Goal: Information Seeking & Learning: Learn about a topic

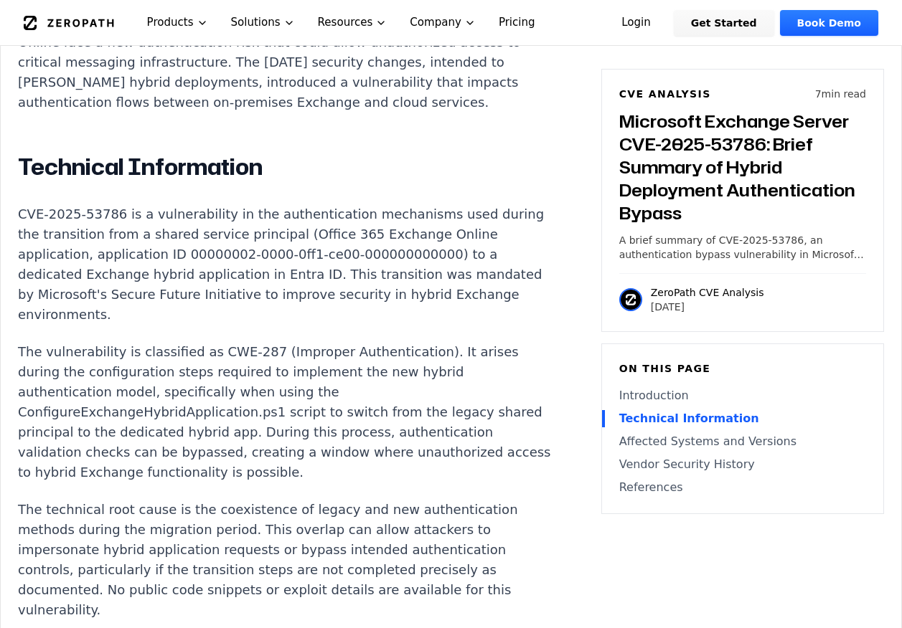
scroll to position [1148, 0]
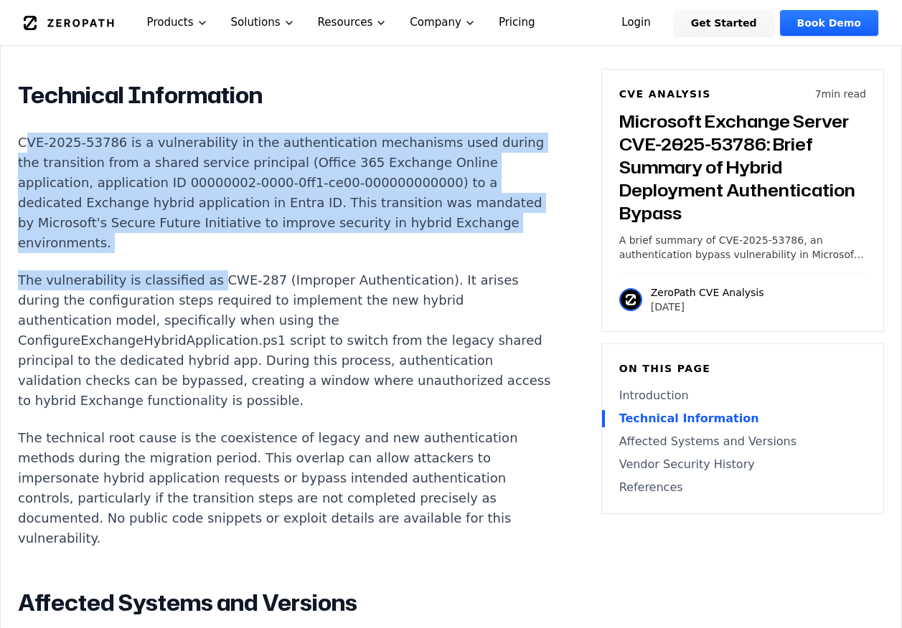
drag, startPoint x: 23, startPoint y: 161, endPoint x: 200, endPoint y: 280, distance: 213.9
click at [200, 280] on div "Introduction Organizations running Microsoft Exchange Server in hybrid mode wit…" at bounding box center [285, 622] width 534 height 1466
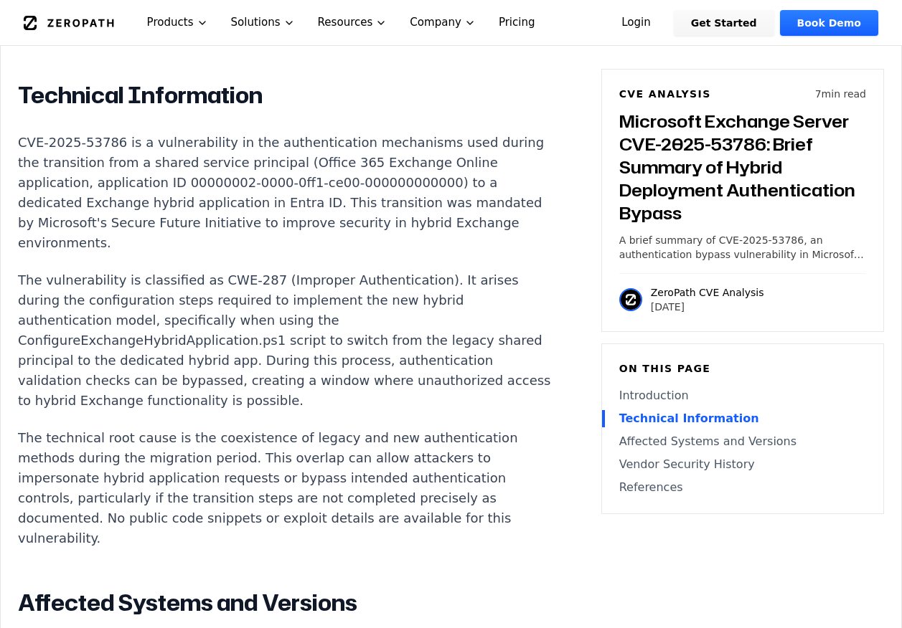
drag, startPoint x: 200, startPoint y: 280, endPoint x: 293, endPoint y: 415, distance: 163.0
click at [293, 411] on p "The vulnerability is classified as CWE-287 (Improper Authentication). It arises…" at bounding box center [285, 340] width 534 height 141
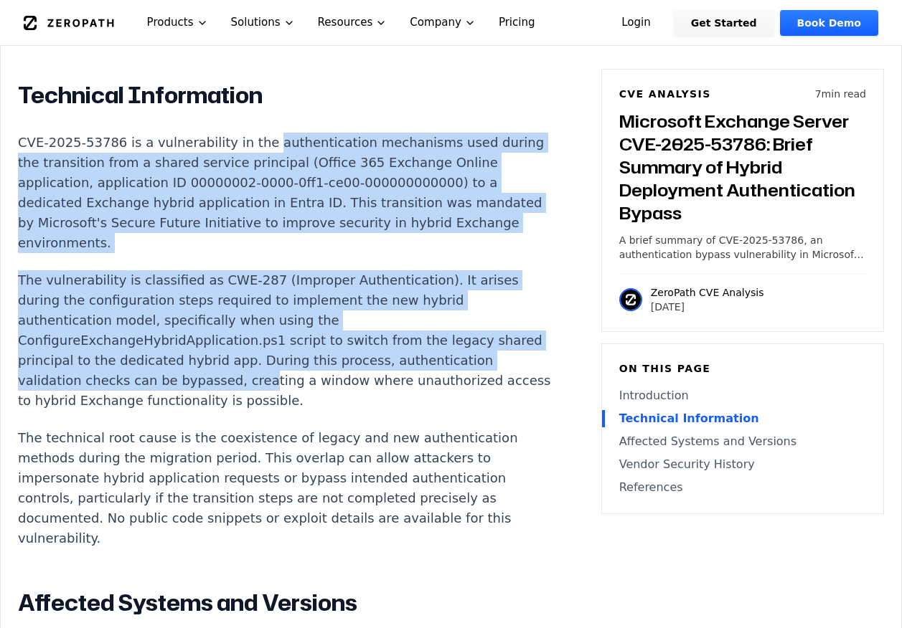
drag, startPoint x: 250, startPoint y: 164, endPoint x: 326, endPoint y: 405, distance: 252.3
click at [326, 405] on div "Introduction Organizations running Microsoft Exchange Server in hybrid mode wit…" at bounding box center [285, 622] width 534 height 1466
click at [326, 405] on p "The vulnerability is classified as CWE-287 (Improper Authentication). It arises…" at bounding box center [285, 340] width 534 height 141
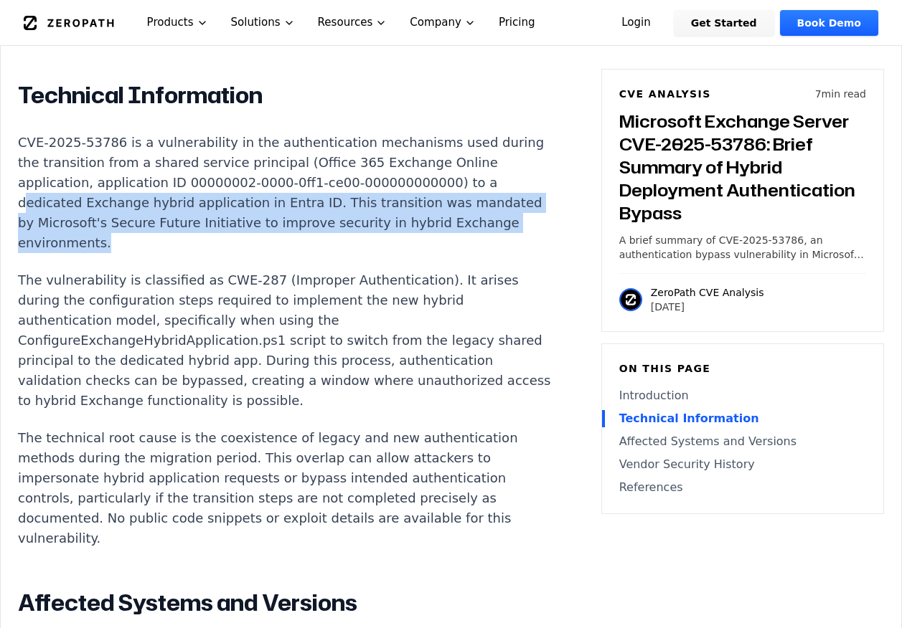
drag, startPoint x: 33, startPoint y: 222, endPoint x: 242, endPoint y: 253, distance: 211.6
click at [242, 253] on p "CVE-2025-53786 is a vulnerability in the authentication mechanisms used during …" at bounding box center [285, 193] width 534 height 121
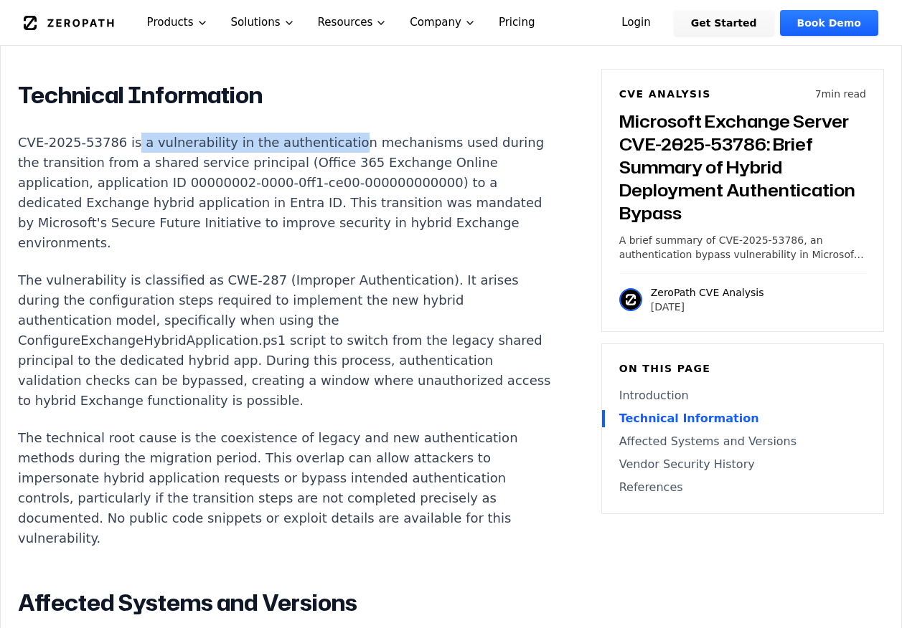
drag, startPoint x: 125, startPoint y: 162, endPoint x: 322, endPoint y: 161, distance: 197.3
click at [322, 161] on p "CVE-2025-53786 is a vulnerability in the authentication mechanisms used during …" at bounding box center [285, 193] width 534 height 121
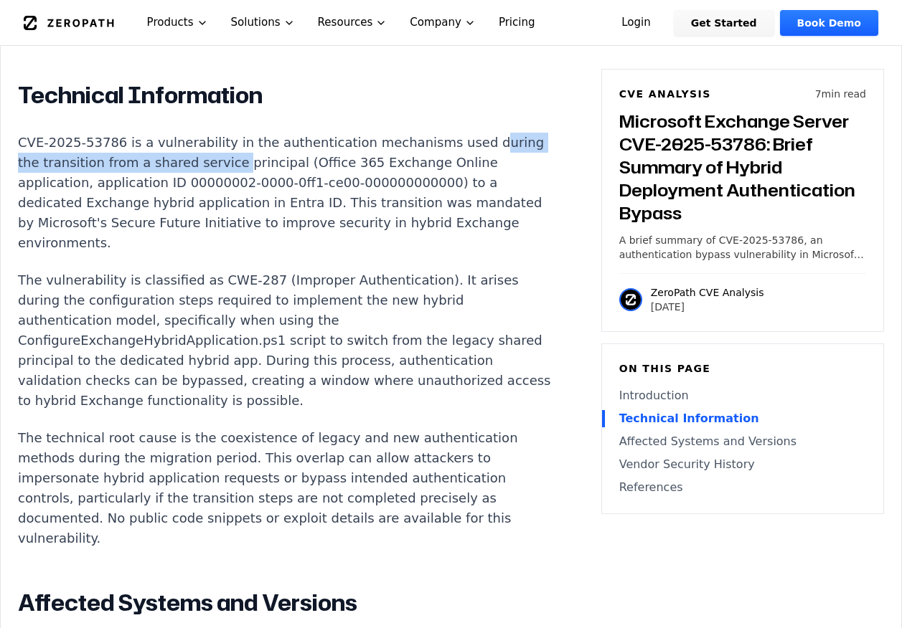
drag, startPoint x: 24, startPoint y: 182, endPoint x: 262, endPoint y: 181, distance: 238.2
click at [262, 181] on p "CVE-2025-53786 is a vulnerability in the authentication mechanisms used during …" at bounding box center [285, 193] width 534 height 121
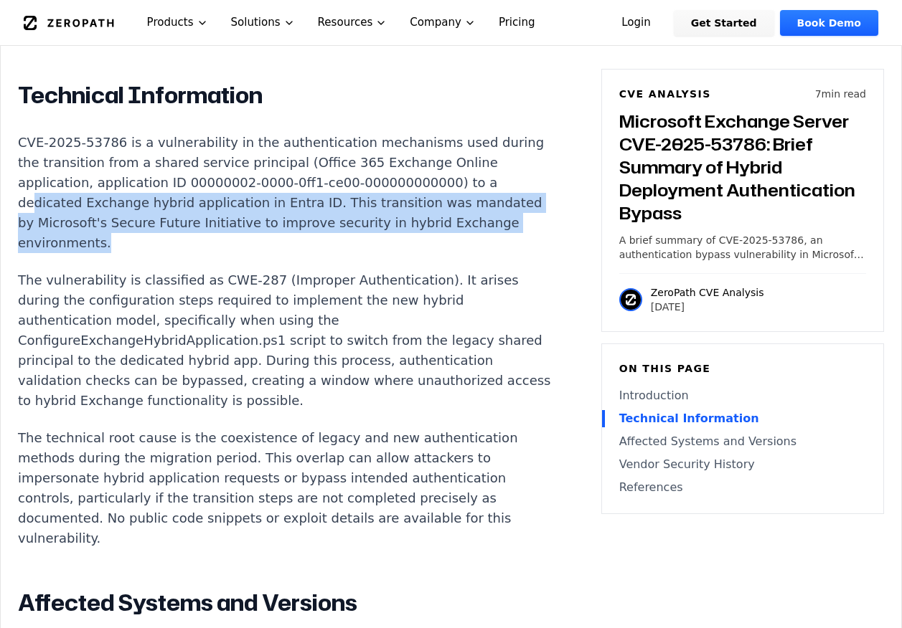
drag, startPoint x: 42, startPoint y: 222, endPoint x: 268, endPoint y: 253, distance: 228.8
click at [268, 253] on p "CVE-2025-53786 is a vulnerability in the authentication mechanisms used during …" at bounding box center [285, 193] width 534 height 121
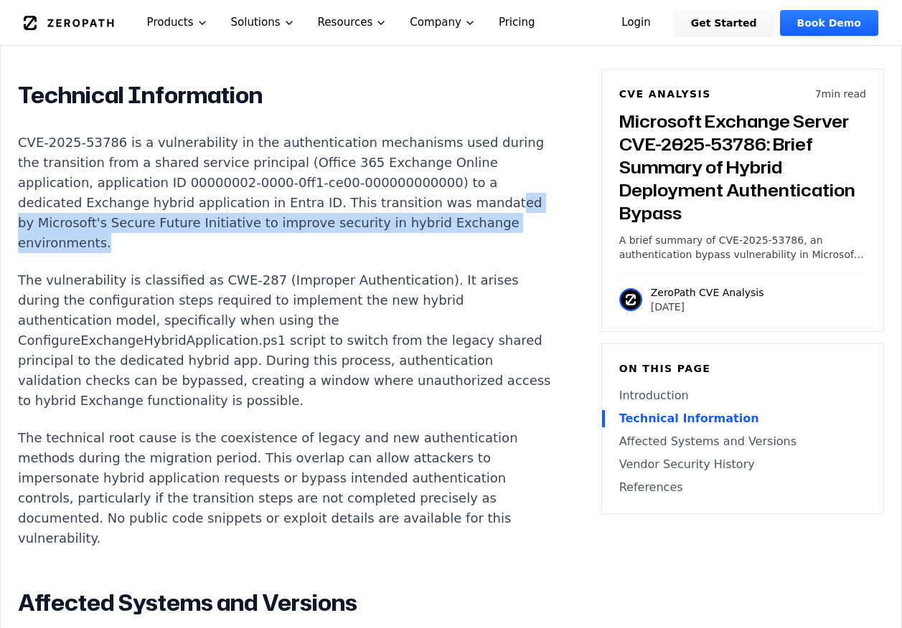
drag, startPoint x: 64, startPoint y: 245, endPoint x: 203, endPoint y: 255, distance: 139.5
click at [203, 253] on p "CVE-2025-53786 is a vulnerability in the authentication mechanisms used during …" at bounding box center [285, 193] width 534 height 121
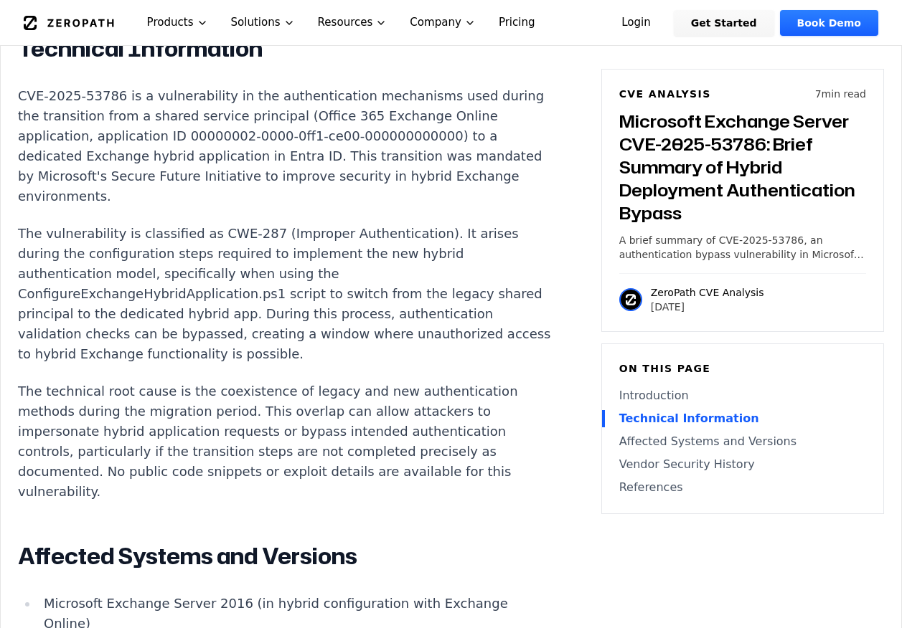
scroll to position [1220, 0]
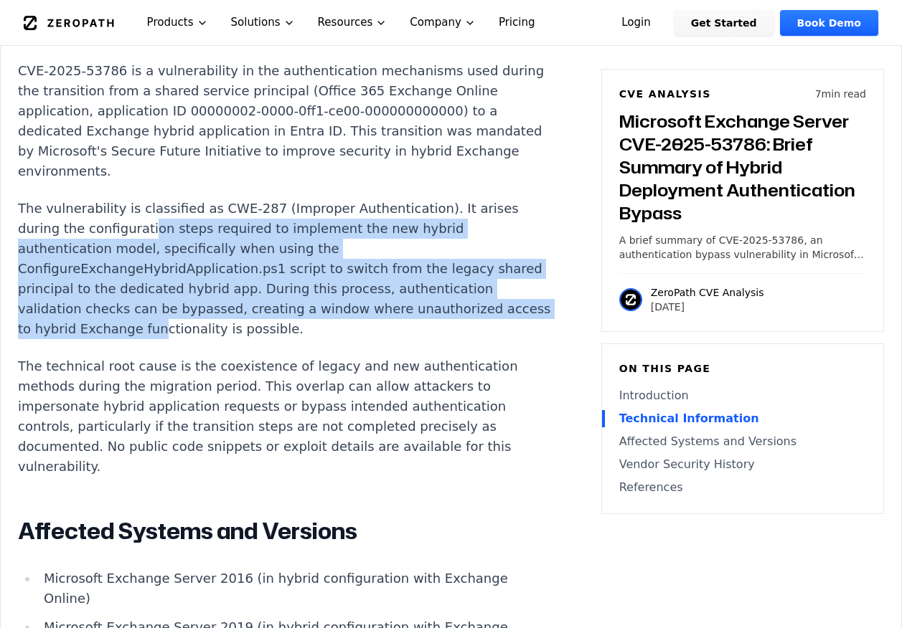
drag, startPoint x: 141, startPoint y: 247, endPoint x: 270, endPoint y: 342, distance: 160.1
click at [270, 339] on p "The vulnerability is classified as CWE-287 (Improper Authentication). It arises…" at bounding box center [285, 269] width 534 height 141
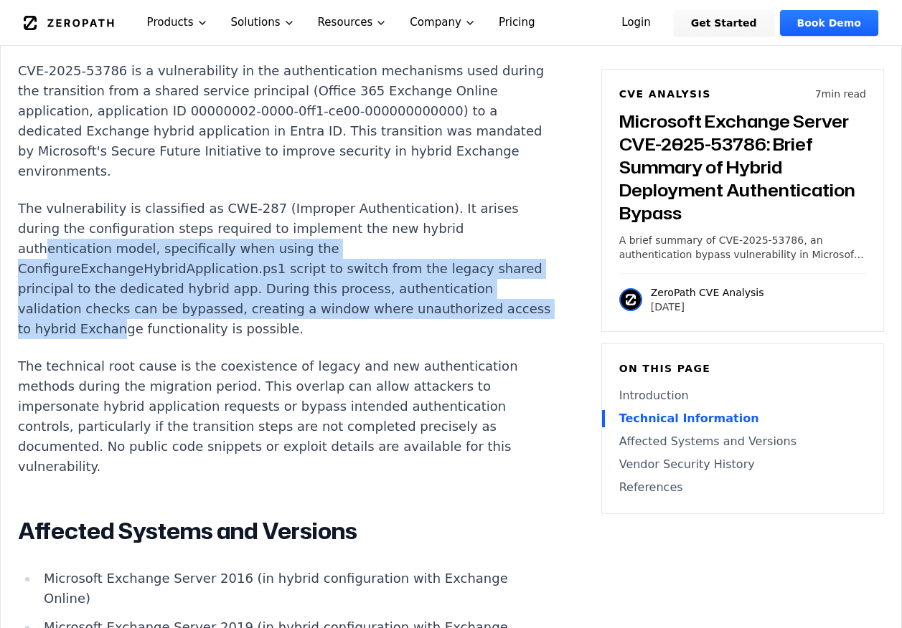
drag, startPoint x: 42, startPoint y: 270, endPoint x: 228, endPoint y: 351, distance: 202.7
click at [228, 339] on p "The vulnerability is classified as CWE-287 (Improper Authentication). It arises…" at bounding box center [285, 269] width 534 height 141
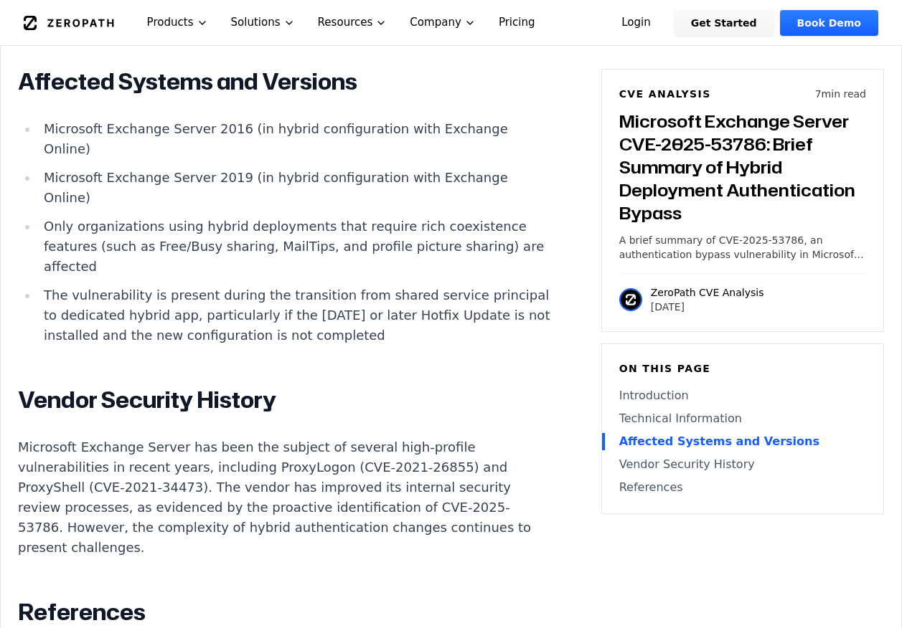
scroll to position [1650, 0]
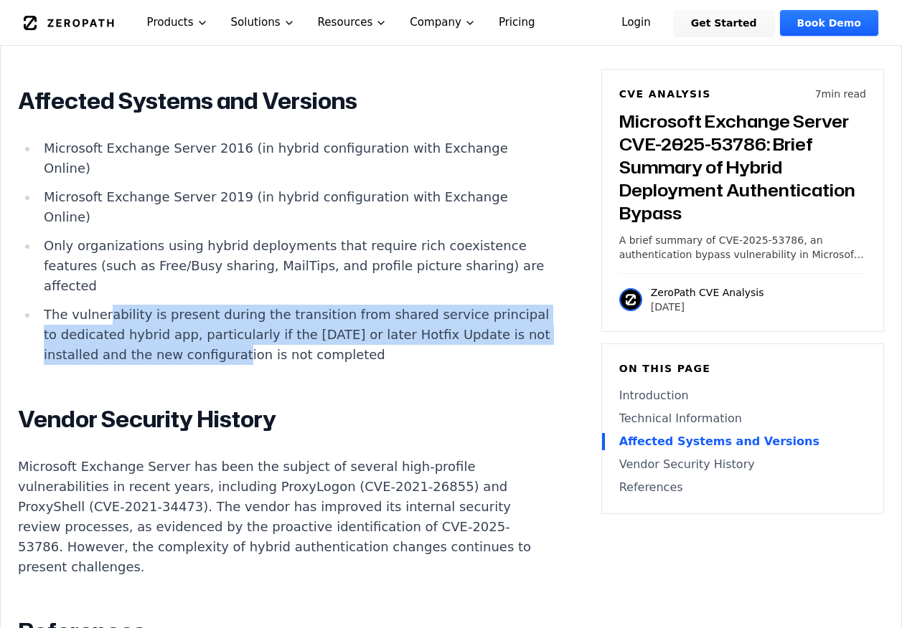
drag, startPoint x: 105, startPoint y: 336, endPoint x: 319, endPoint y: 371, distance: 217.4
click at [319, 365] on li "The vulnerability is present during the transition from shared service principa…" at bounding box center [295, 335] width 514 height 60
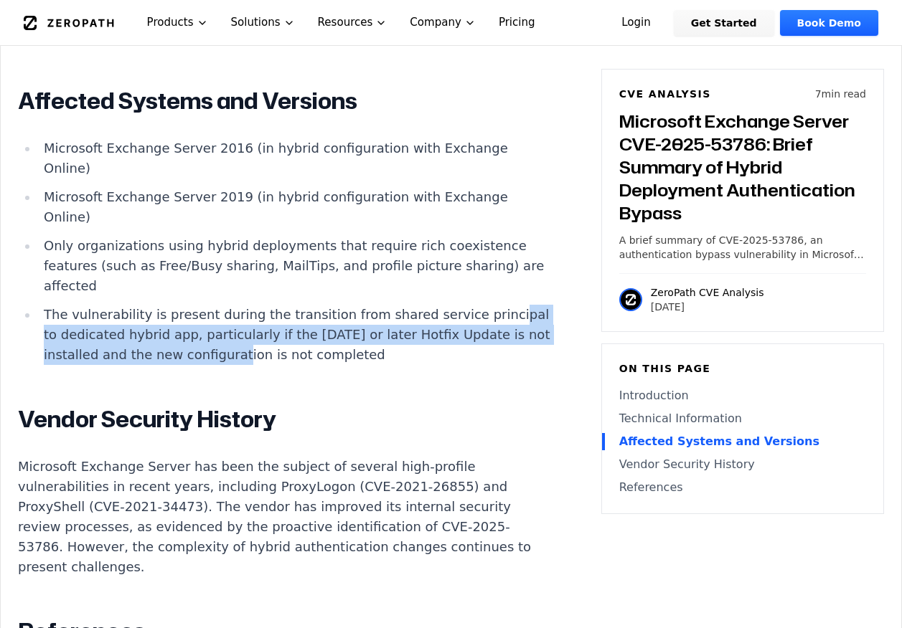
drag, startPoint x: 77, startPoint y: 355, endPoint x: 321, endPoint y: 373, distance: 245.3
click at [321, 365] on li "The vulnerability is present during the transition from shared service principa…" at bounding box center [295, 335] width 514 height 60
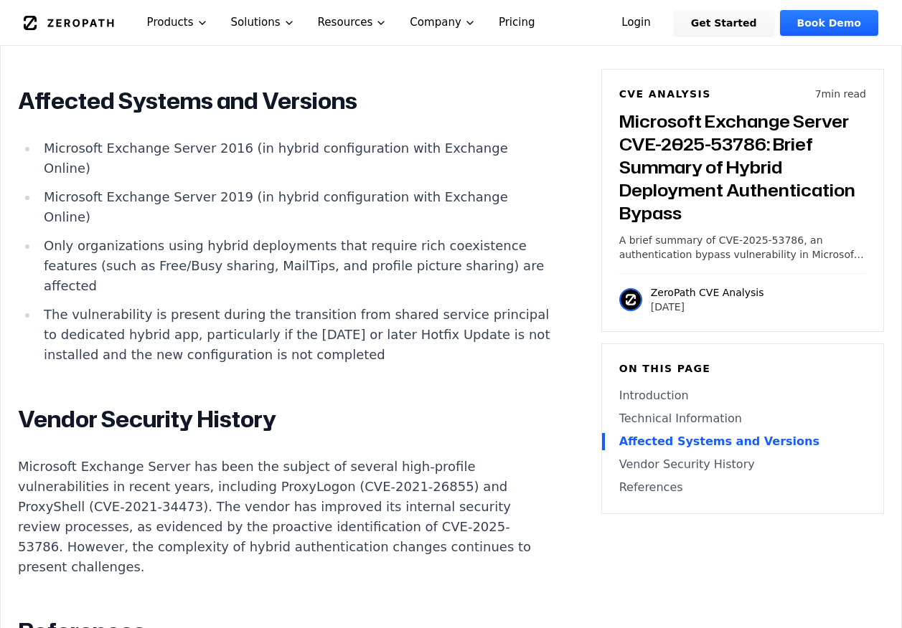
click at [141, 291] on li "Only organizations using hybrid deployments that require rich coexistence featu…" at bounding box center [295, 266] width 514 height 60
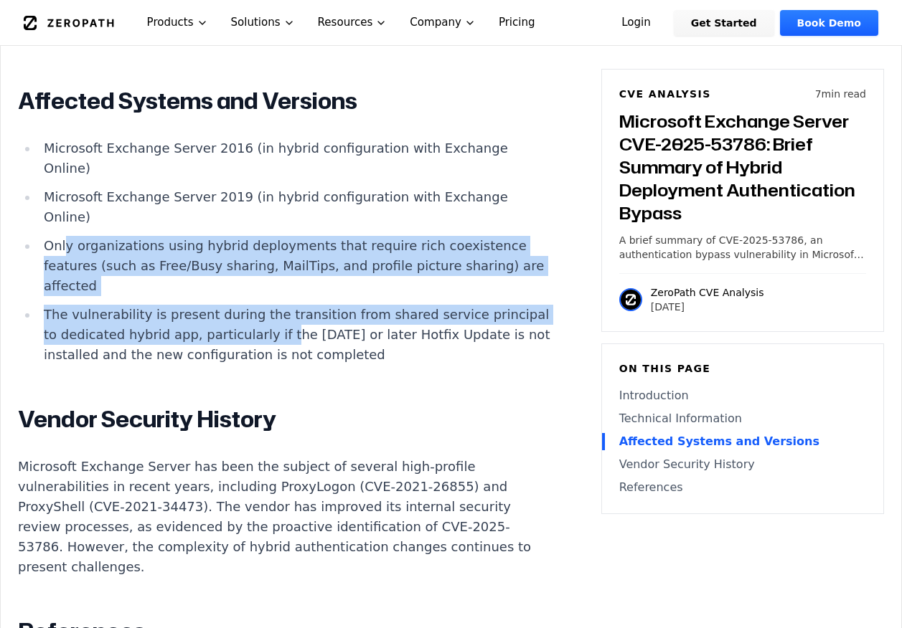
drag, startPoint x: 67, startPoint y: 268, endPoint x: 319, endPoint y: 346, distance: 264.6
click at [319, 346] on ul "Microsoft Exchange Server 2016 (in hybrid configuration with Exchange Online) M…" at bounding box center [285, 251] width 534 height 227
click at [319, 346] on li "The vulnerability is present during the transition from shared service principa…" at bounding box center [295, 335] width 514 height 60
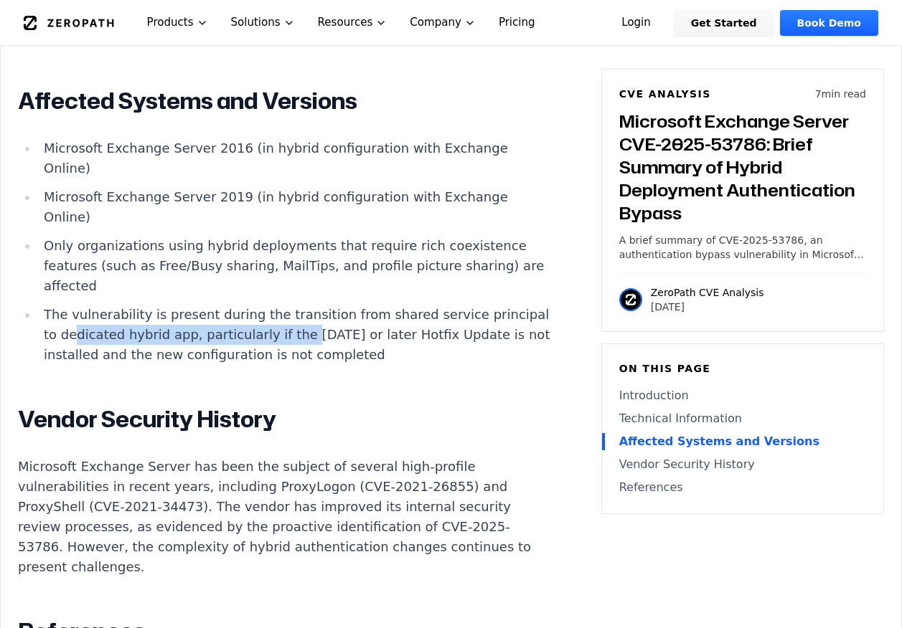
drag, startPoint x: 129, startPoint y: 354, endPoint x: 337, endPoint y: 354, distance: 208.0
click at [337, 354] on li "The vulnerability is present during the transition from shared service principa…" at bounding box center [295, 335] width 514 height 60
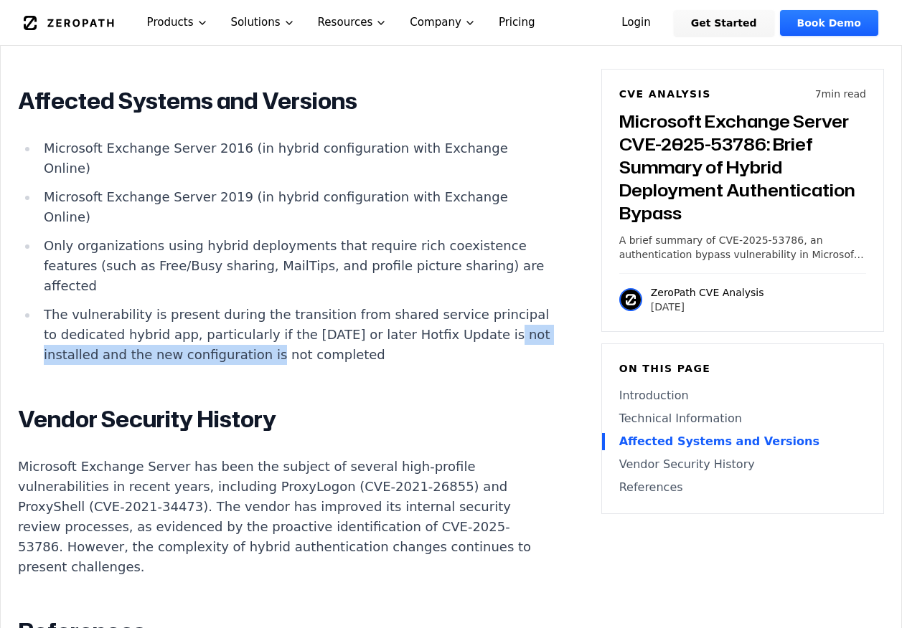
drag, startPoint x: 115, startPoint y: 374, endPoint x: 354, endPoint y: 372, distance: 238.9
click at [354, 365] on li "The vulnerability is present during the transition from shared service principa…" at bounding box center [295, 335] width 514 height 60
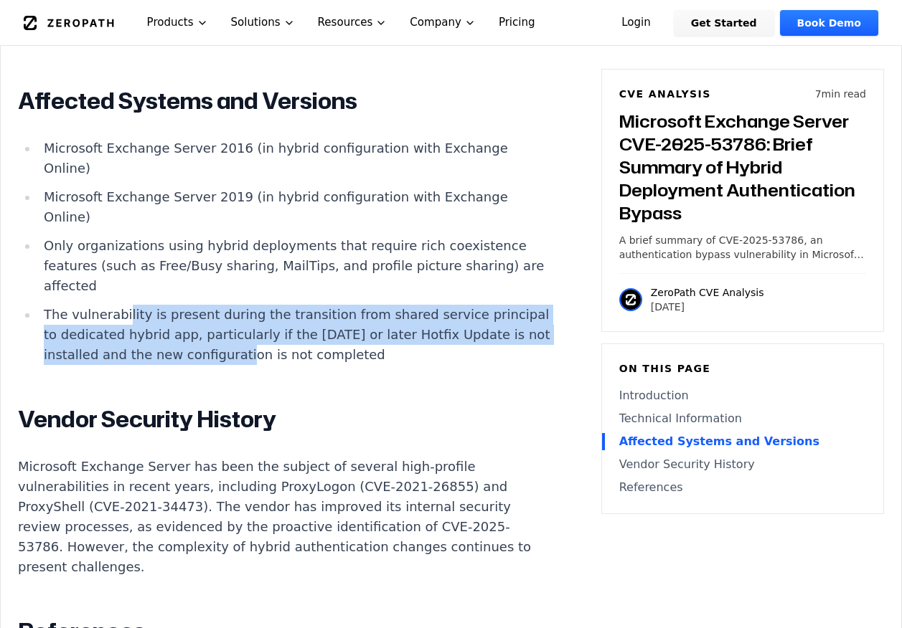
drag, startPoint x: 121, startPoint y: 341, endPoint x: 329, endPoint y: 376, distance: 210.3
click at [329, 365] on li "The vulnerability is present during the transition from shared service principa…" at bounding box center [295, 335] width 514 height 60
drag, startPoint x: 234, startPoint y: 339, endPoint x: 341, endPoint y: 369, distance: 111.1
click at [341, 365] on li "The vulnerability is present during the transition from shared service principa…" at bounding box center [295, 335] width 514 height 60
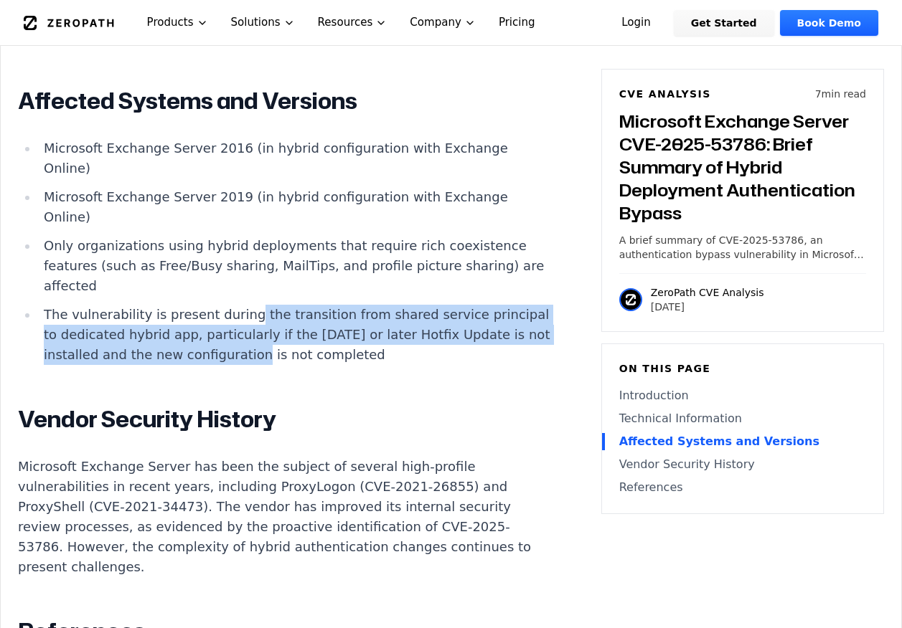
click at [341, 365] on li "The vulnerability is present during the transition from shared service principa…" at bounding box center [295, 335] width 514 height 60
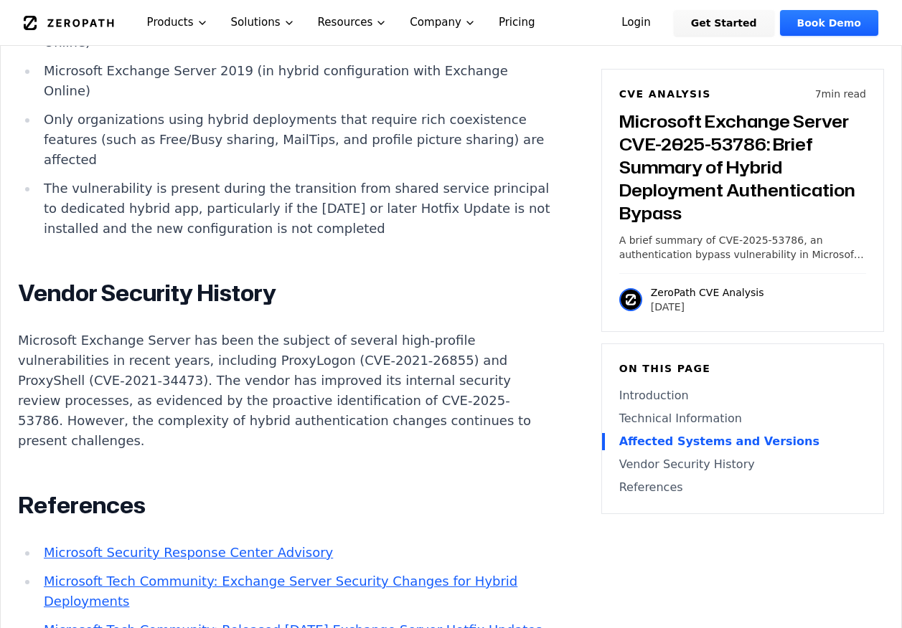
scroll to position [1793, 0]
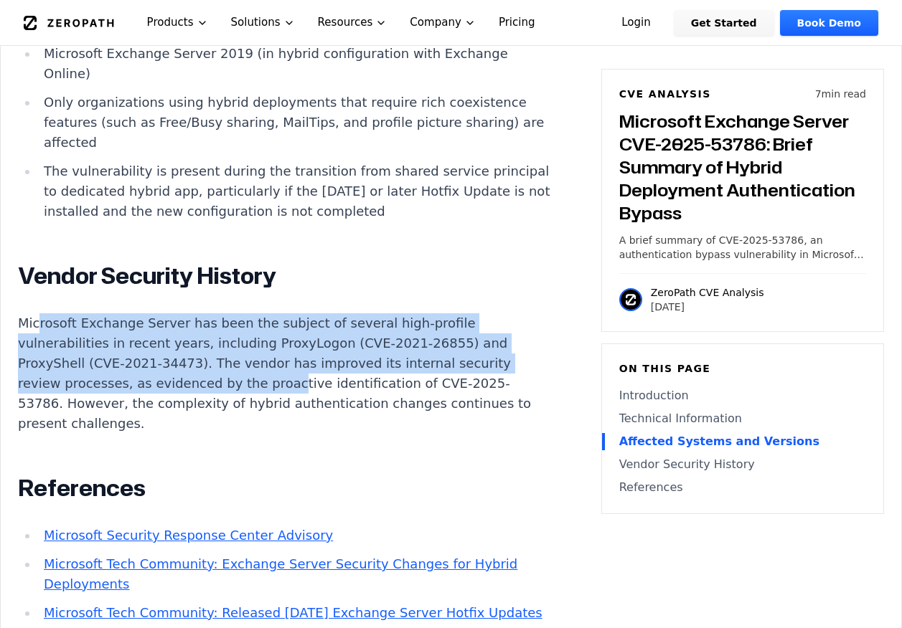
drag, startPoint x: 39, startPoint y: 346, endPoint x: 266, endPoint y: 402, distance: 233.7
click at [266, 402] on p "Microsoft Exchange Server has been the subject of several high-profile vulnerab…" at bounding box center [285, 373] width 534 height 121
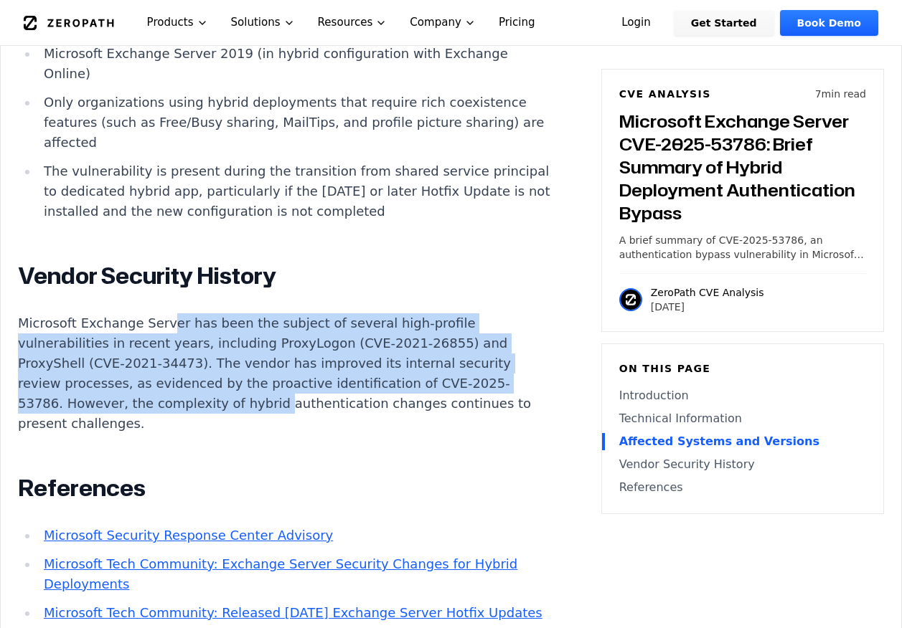
drag, startPoint x: 161, startPoint y: 346, endPoint x: 258, endPoint y: 423, distance: 124.1
click at [258, 423] on p "Microsoft Exchange Server has been the subject of several high-profile vulnerab…" at bounding box center [285, 373] width 534 height 121
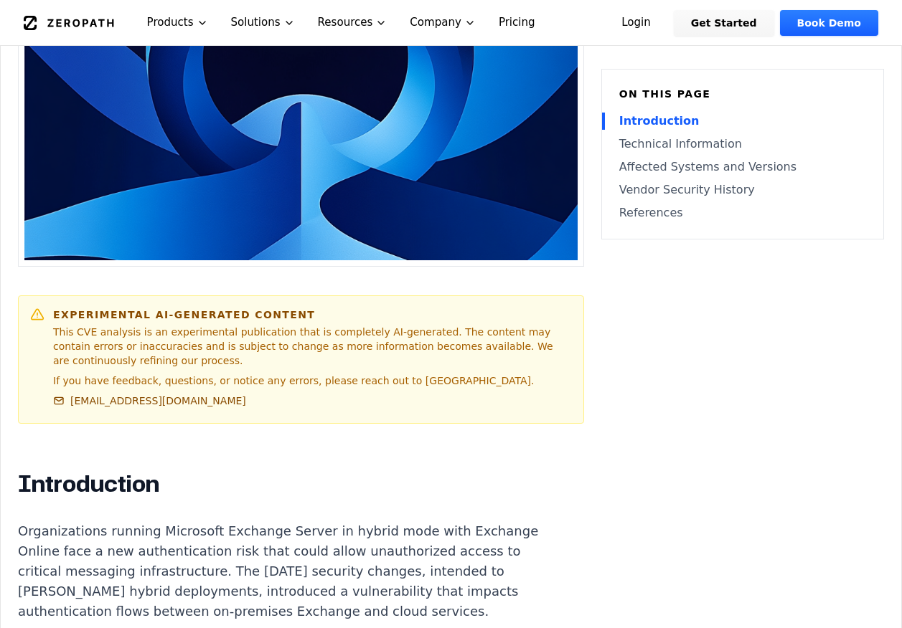
scroll to position [430, 0]
